Goal: Task Accomplishment & Management: Use online tool/utility

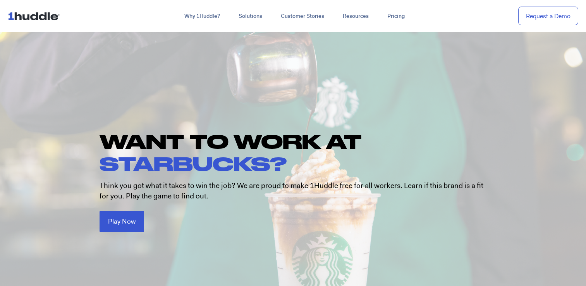
click at [260, 134] on h1 "WANT TO WORK AT STARBUCKS?" at bounding box center [297, 152] width 395 height 45
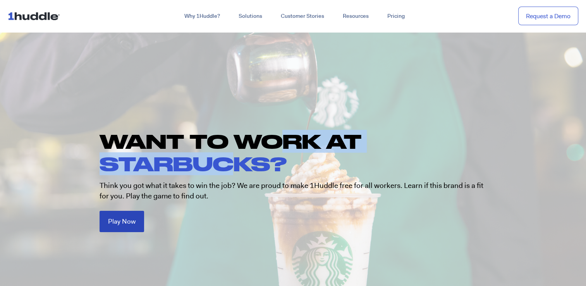
click at [130, 215] on link "Play Now" at bounding box center [122, 221] width 45 height 21
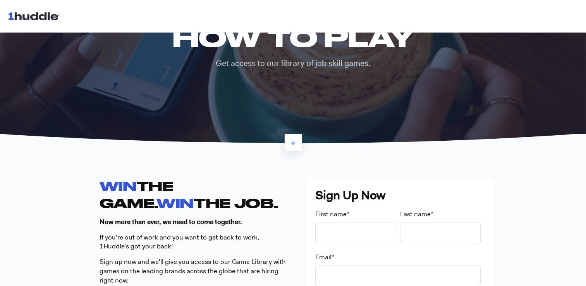
scroll to position [83, 0]
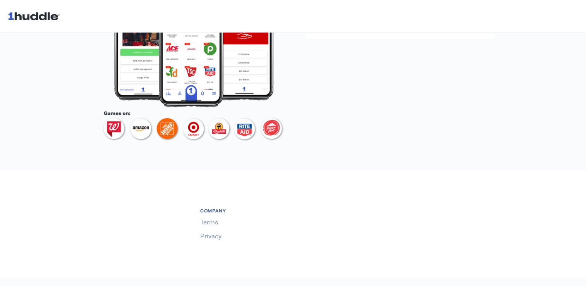
scroll to position [430, 0]
